Goal: Check status: Check status

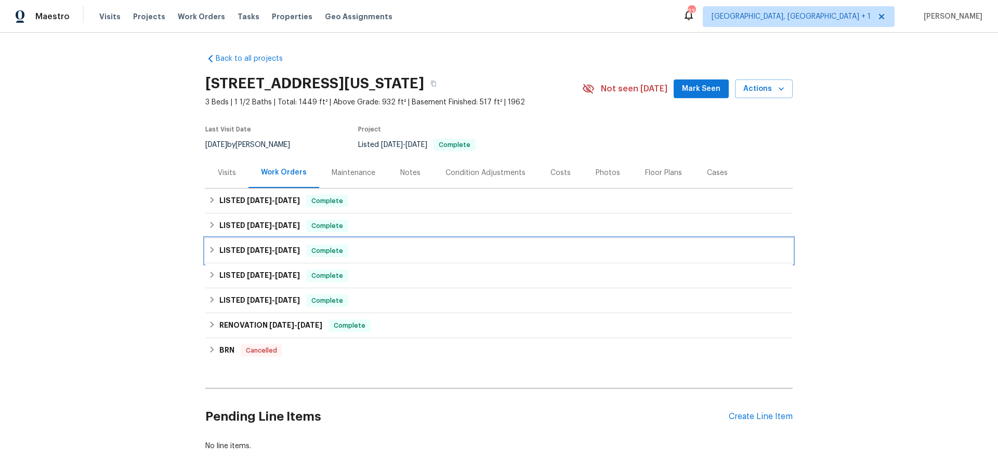
click at [278, 249] on span "[DATE]" at bounding box center [287, 250] width 25 height 7
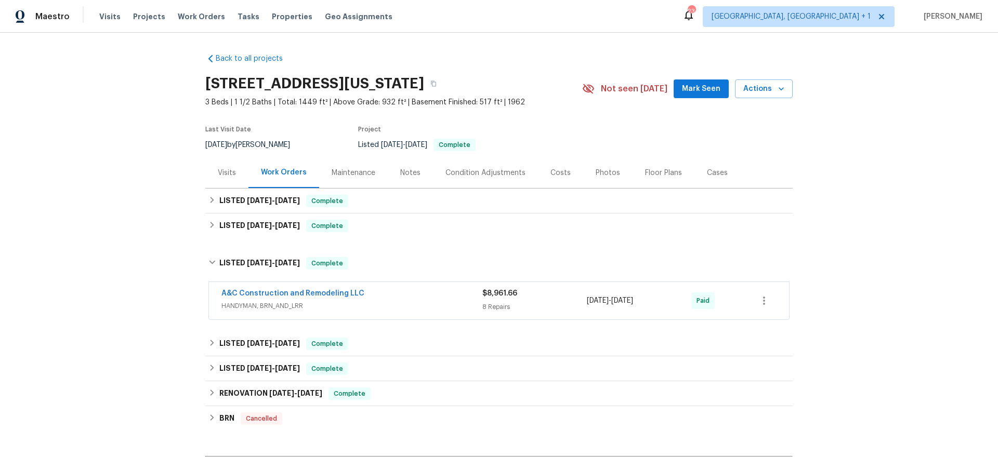
click at [361, 293] on div "A&C Construction and Remodeling LLC" at bounding box center [351, 294] width 261 height 12
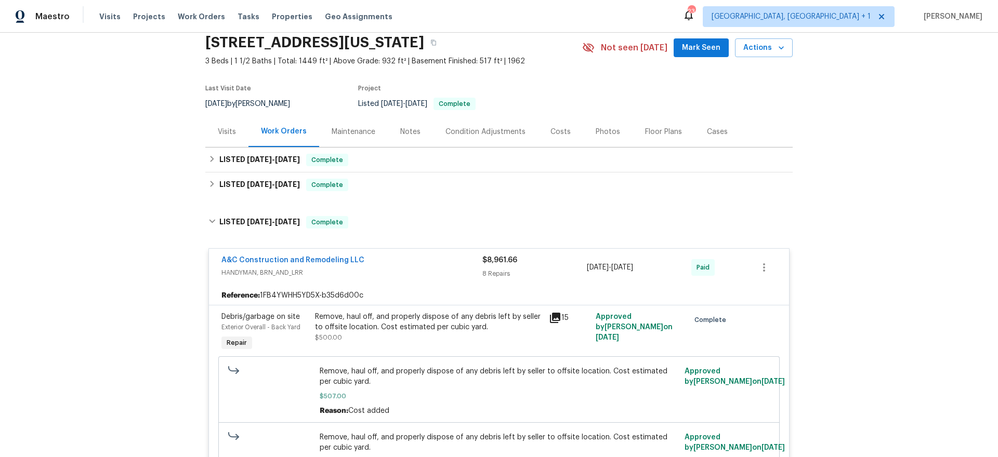
scroll to position [64, 0]
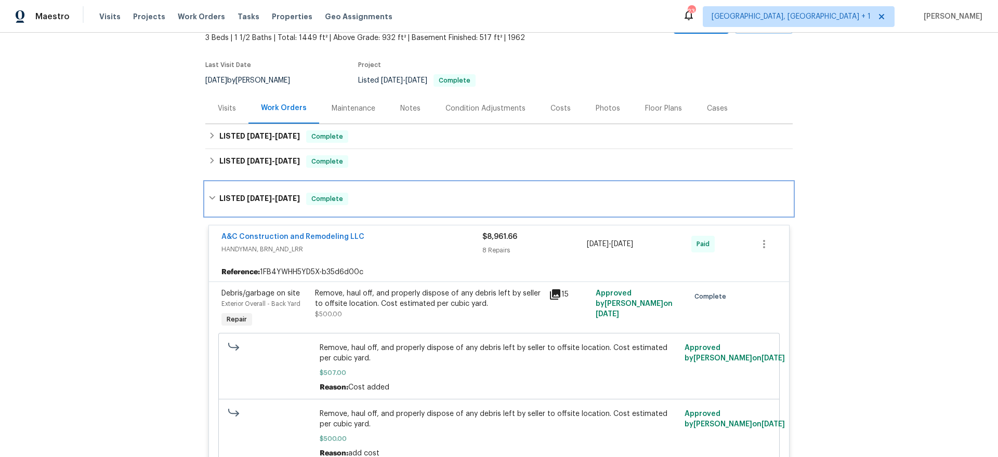
click at [362, 201] on div "LISTED 2/28/25 - 5/19/25 Complete" at bounding box center [498, 199] width 581 height 12
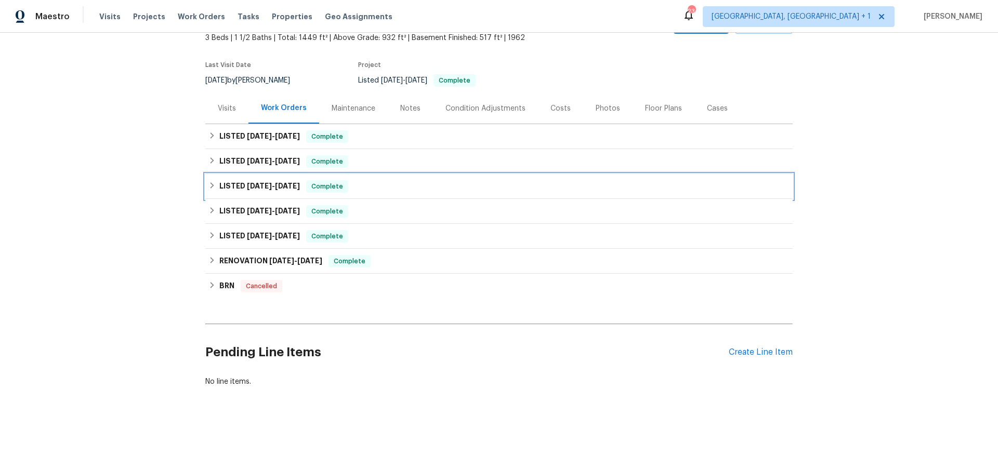
click at [358, 186] on div "LISTED 2/28/25 - 5/19/25 Complete" at bounding box center [498, 186] width 581 height 12
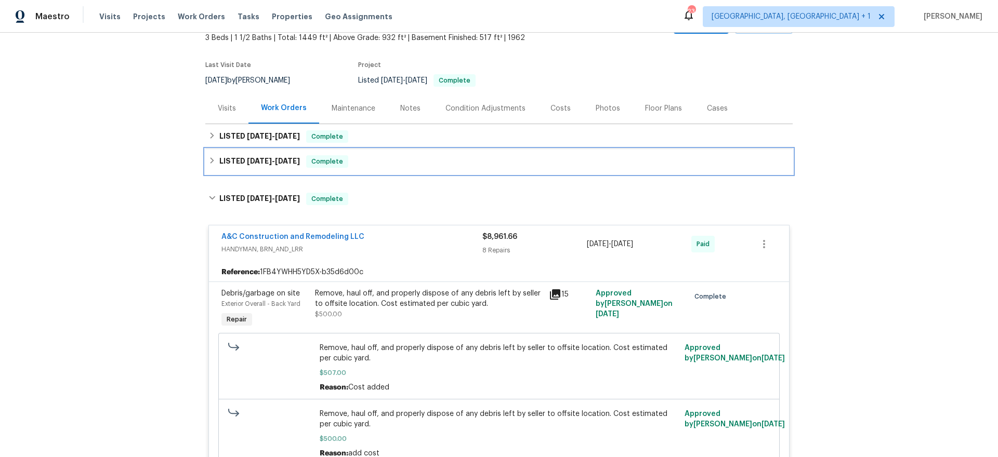
click at [354, 157] on div "LISTED 7/1/25 - 7/3/25 Complete" at bounding box center [498, 161] width 581 height 12
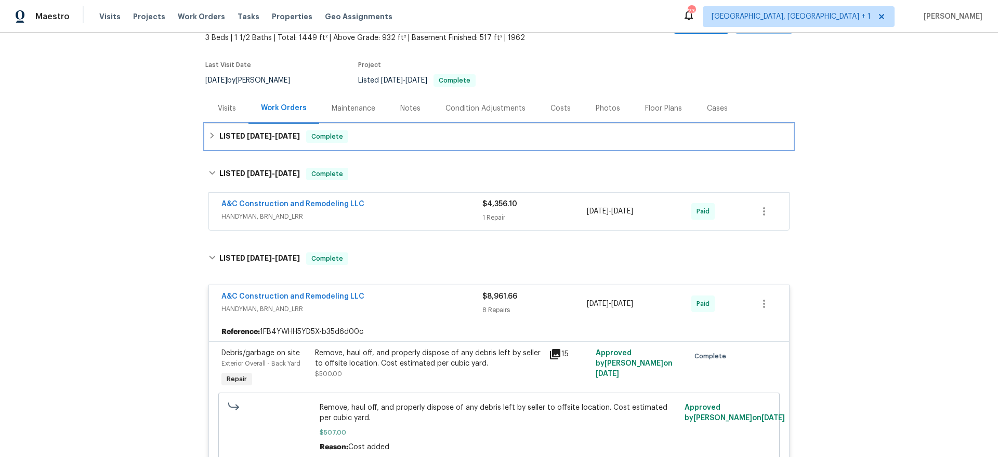
click at [352, 142] on div "LISTED 8/11/25 - 9/8/25 Complete" at bounding box center [498, 136] width 581 height 12
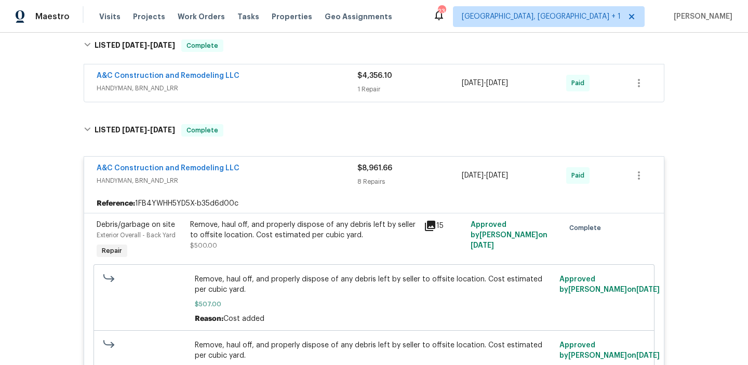
scroll to position [272, 0]
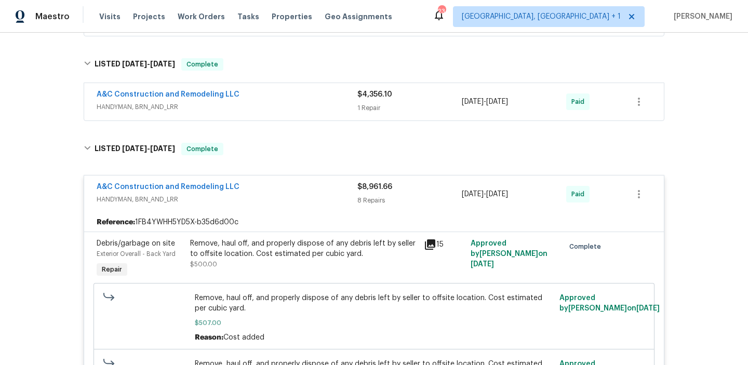
click at [267, 102] on span "HANDYMAN, BRN_AND_LRR" at bounding box center [227, 107] width 261 height 10
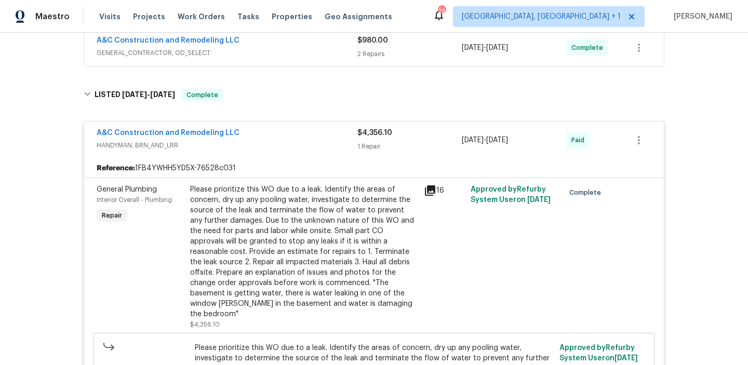
scroll to position [237, 0]
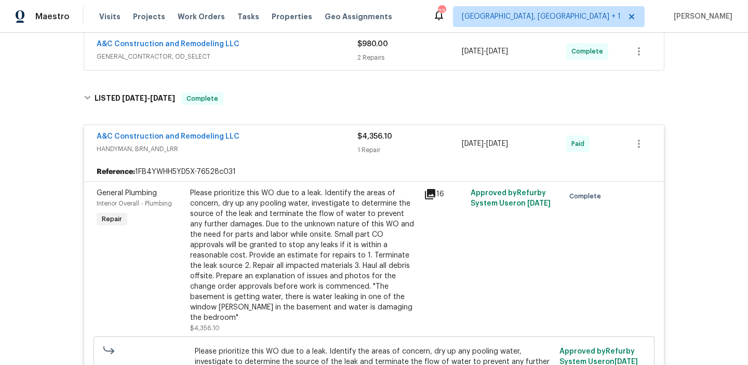
click at [245, 50] on div "A&C Construction and Remodeling LLC" at bounding box center [227, 45] width 261 height 12
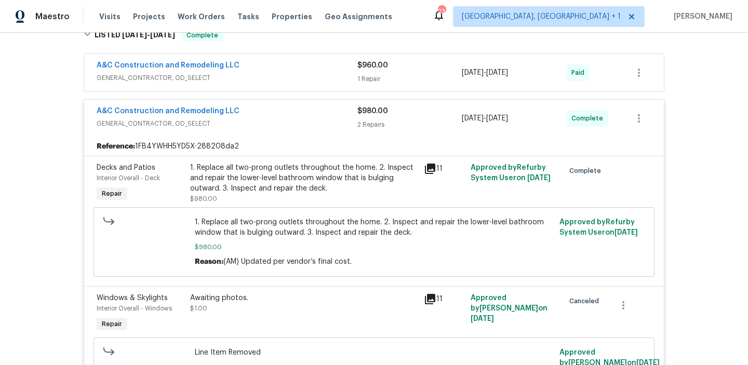
scroll to position [89, 0]
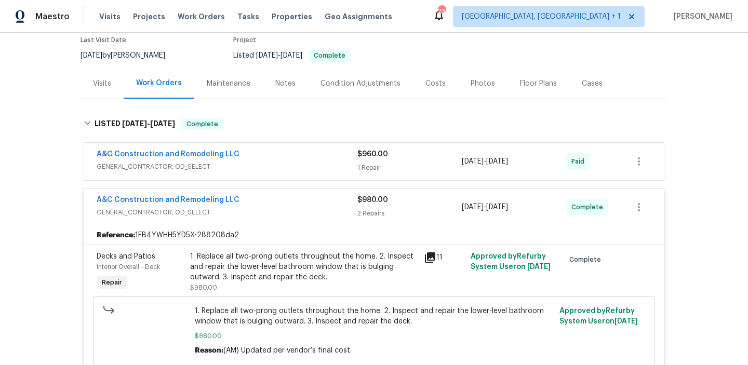
click at [289, 153] on div "A&C Construction and Remodeling LLC" at bounding box center [227, 155] width 261 height 12
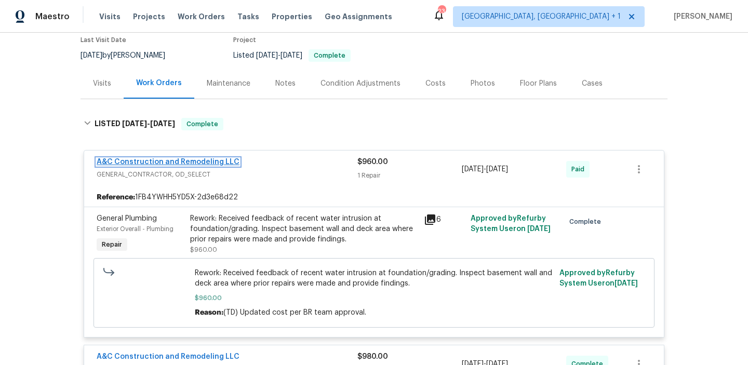
click at [150, 163] on link "A&C Construction and Remodeling LLC" at bounding box center [168, 161] width 143 height 7
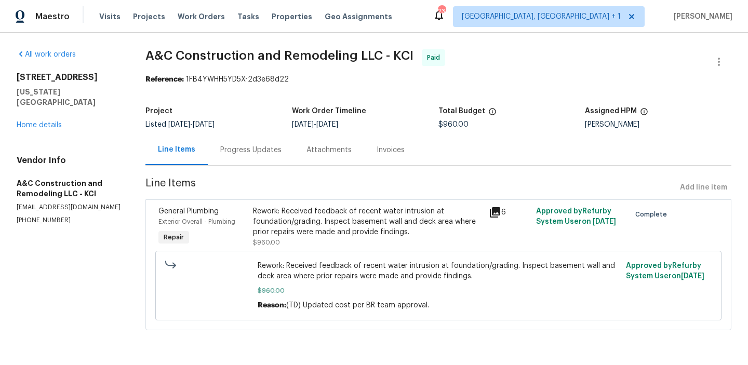
click at [247, 151] on div "Progress Updates" at bounding box center [250, 150] width 61 height 10
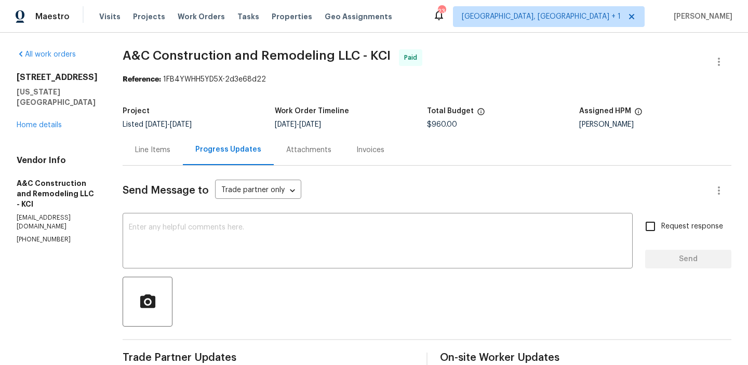
click at [387, 135] on div "Invoices" at bounding box center [370, 150] width 53 height 31
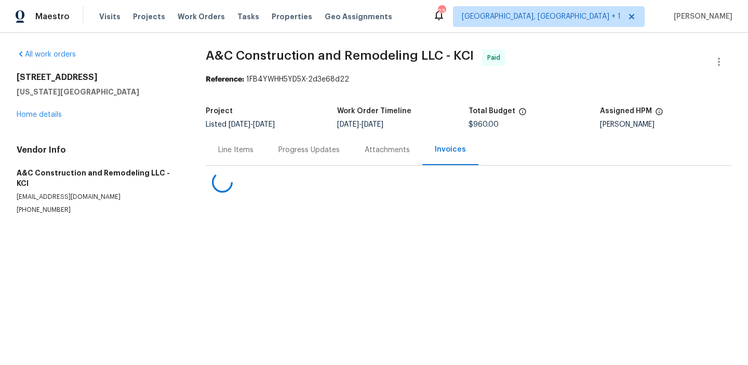
click at [386, 144] on div "Attachments" at bounding box center [387, 150] width 70 height 31
click at [449, 156] on div "Invoices" at bounding box center [452, 150] width 53 height 31
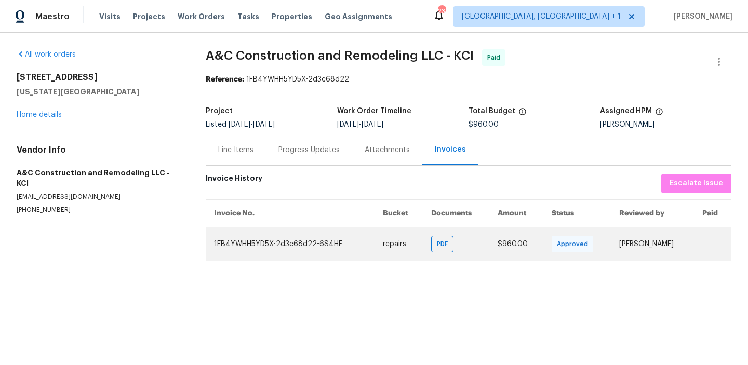
click at [423, 243] on td "PDF" at bounding box center [456, 244] width 67 height 34
click at [437, 249] on span "PDF" at bounding box center [444, 244] width 15 height 10
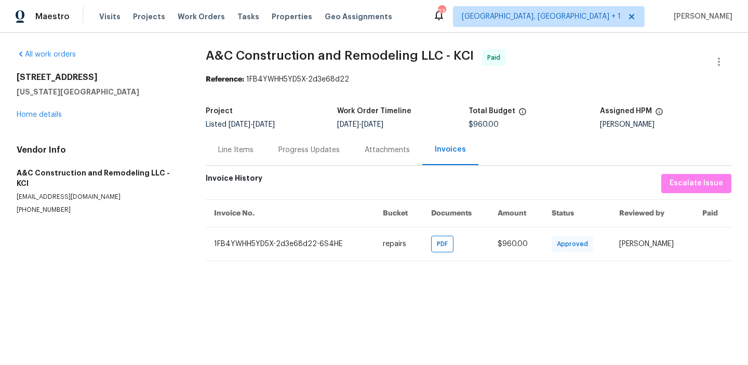
click at [321, 154] on div "Progress Updates" at bounding box center [309, 150] width 61 height 10
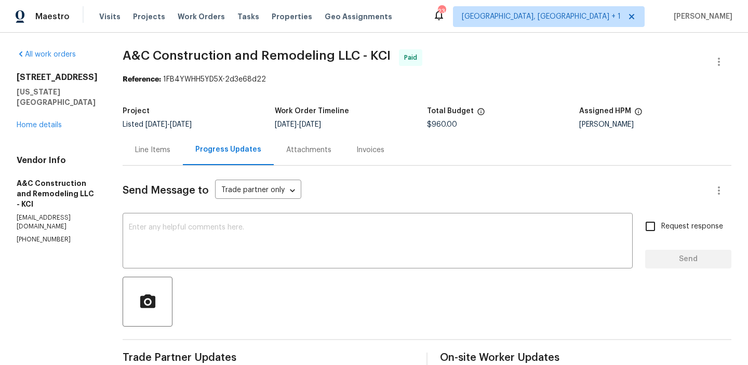
click at [48, 75] on h2 "[STREET_ADDRESS]" at bounding box center [57, 77] width 81 height 10
click at [58, 95] on h5 "[US_STATE][GEOGRAPHIC_DATA]" at bounding box center [57, 97] width 81 height 21
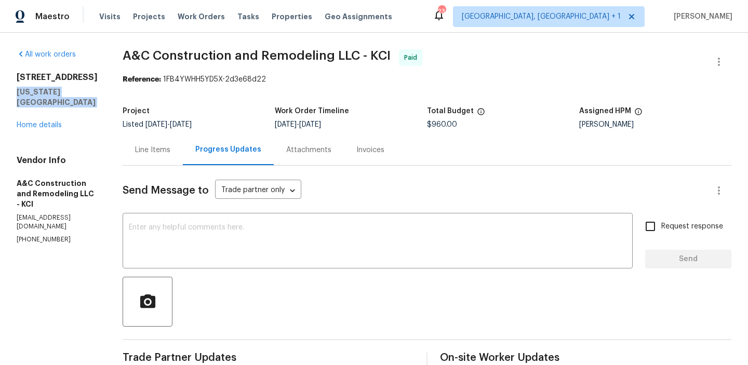
click at [58, 95] on h5 "[US_STATE][GEOGRAPHIC_DATA]" at bounding box center [57, 97] width 81 height 21
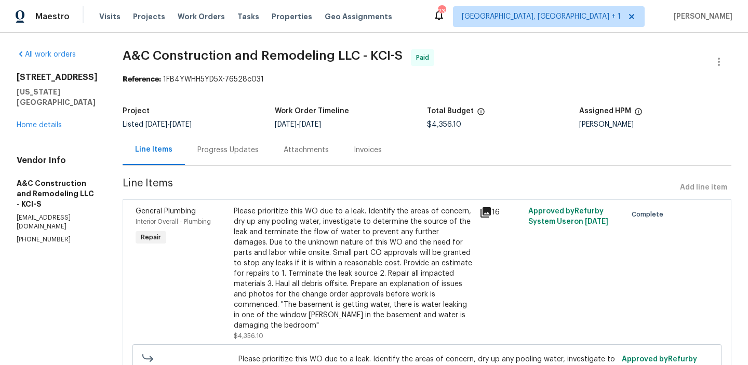
click at [226, 141] on div "Progress Updates" at bounding box center [228, 150] width 86 height 31
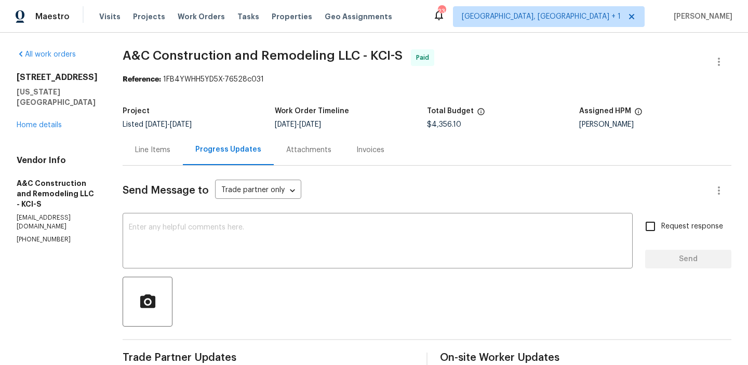
click at [397, 149] on div "Invoices" at bounding box center [370, 150] width 53 height 31
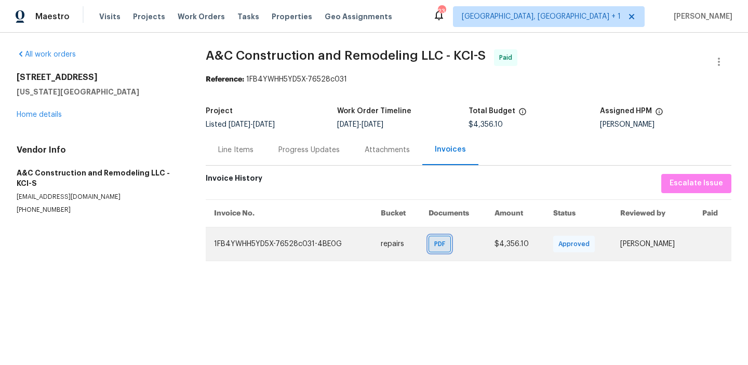
click at [434, 247] on span "PDF" at bounding box center [441, 244] width 15 height 10
